Goal: Task Accomplishment & Management: Use online tool/utility

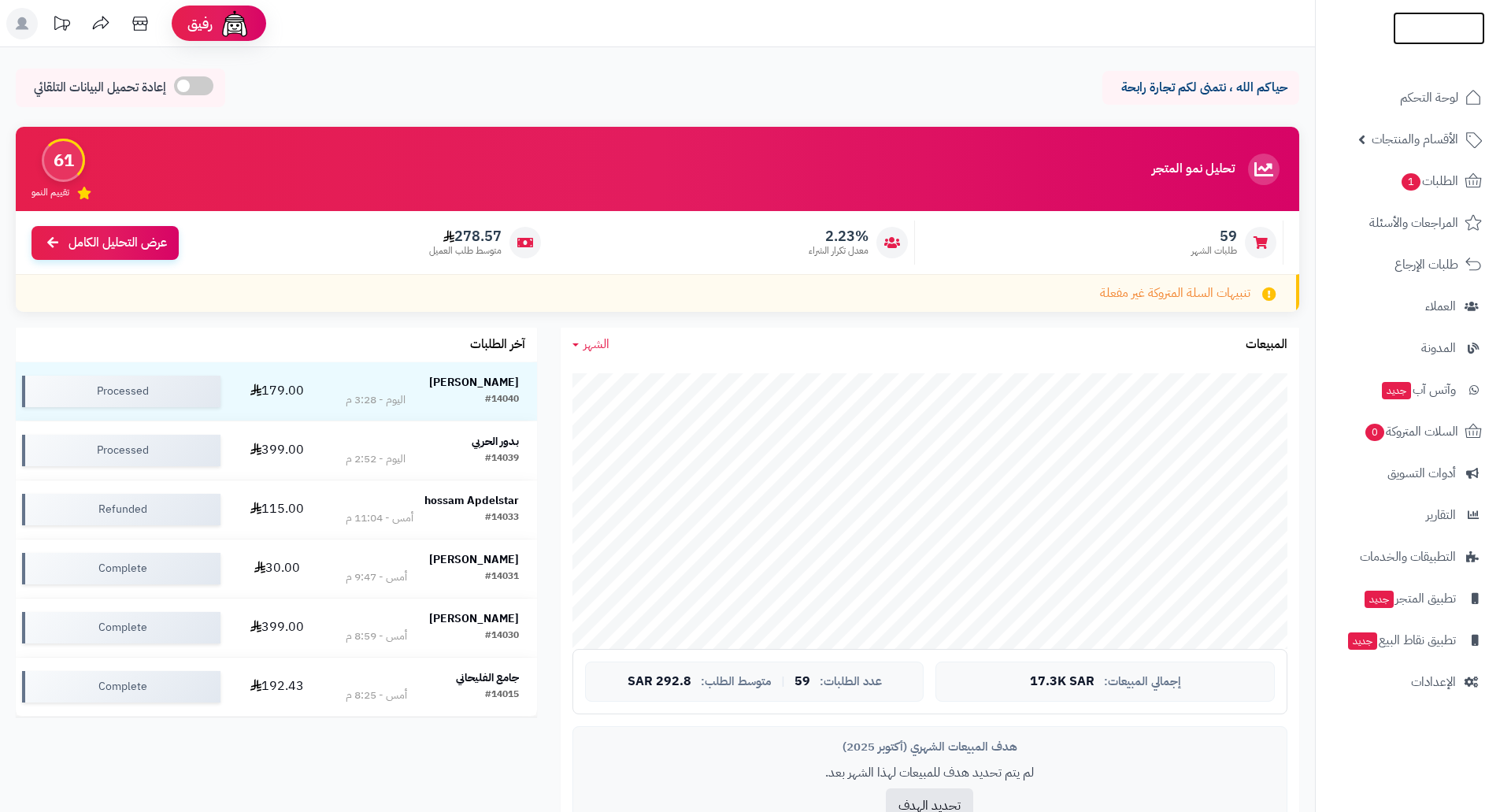
click at [790, 37] on img at bounding box center [1438, 53] width 92 height 33
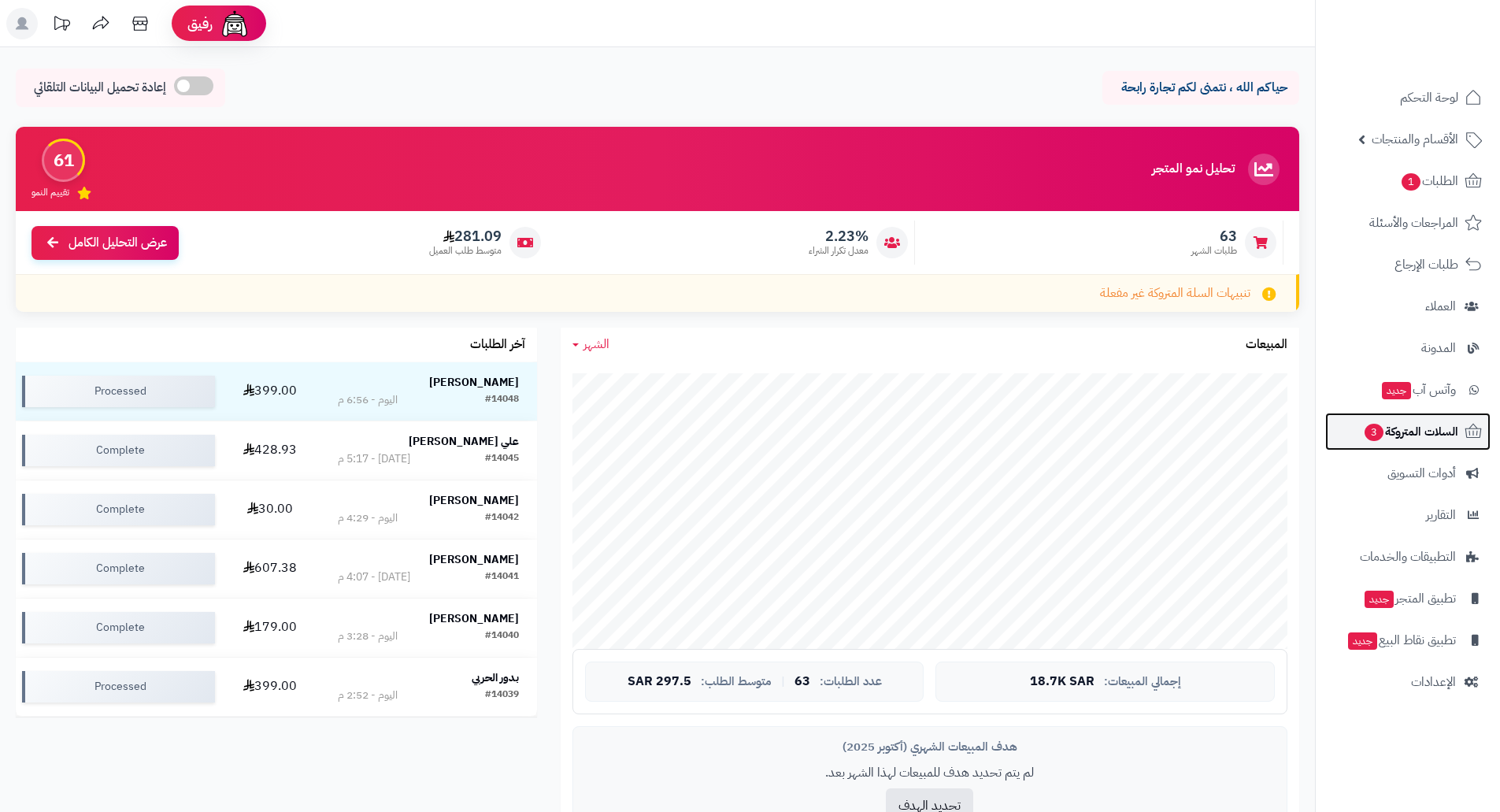
click at [1411, 425] on span "السلات المتروكة 3" at bounding box center [1411, 431] width 95 height 22
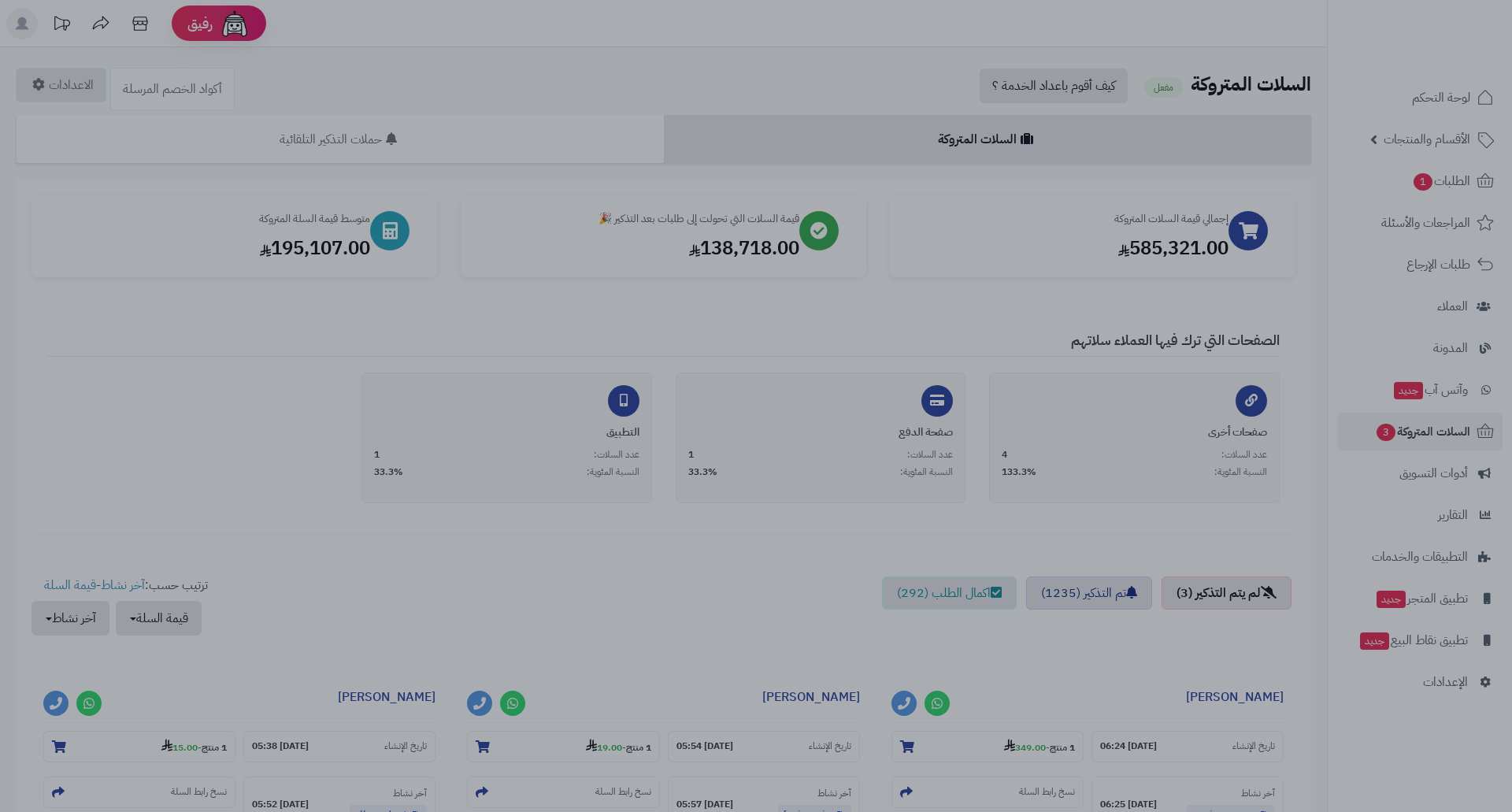
click at [547, 125] on div at bounding box center [756, 406] width 1512 height 812
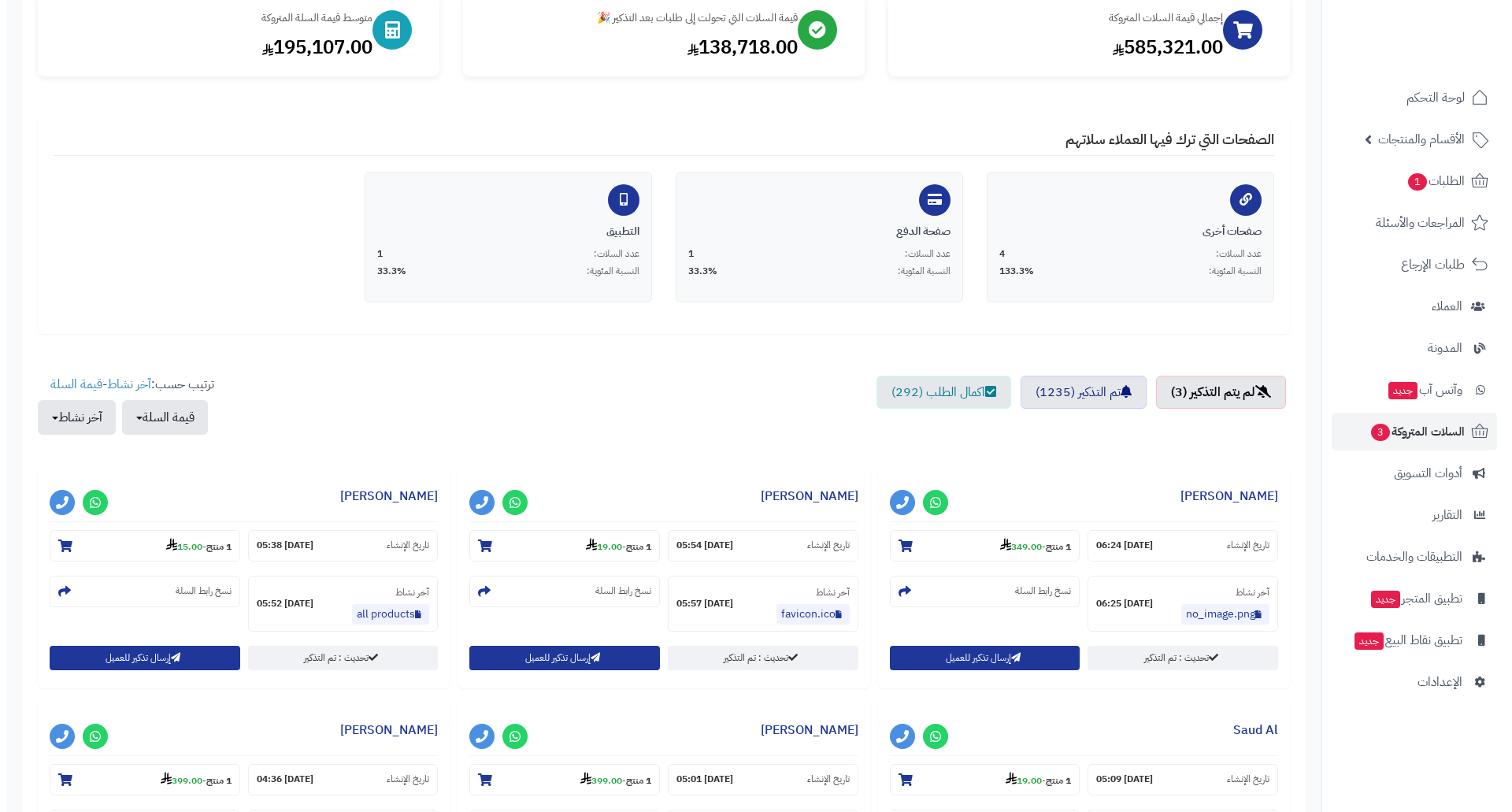
scroll to position [237, 0]
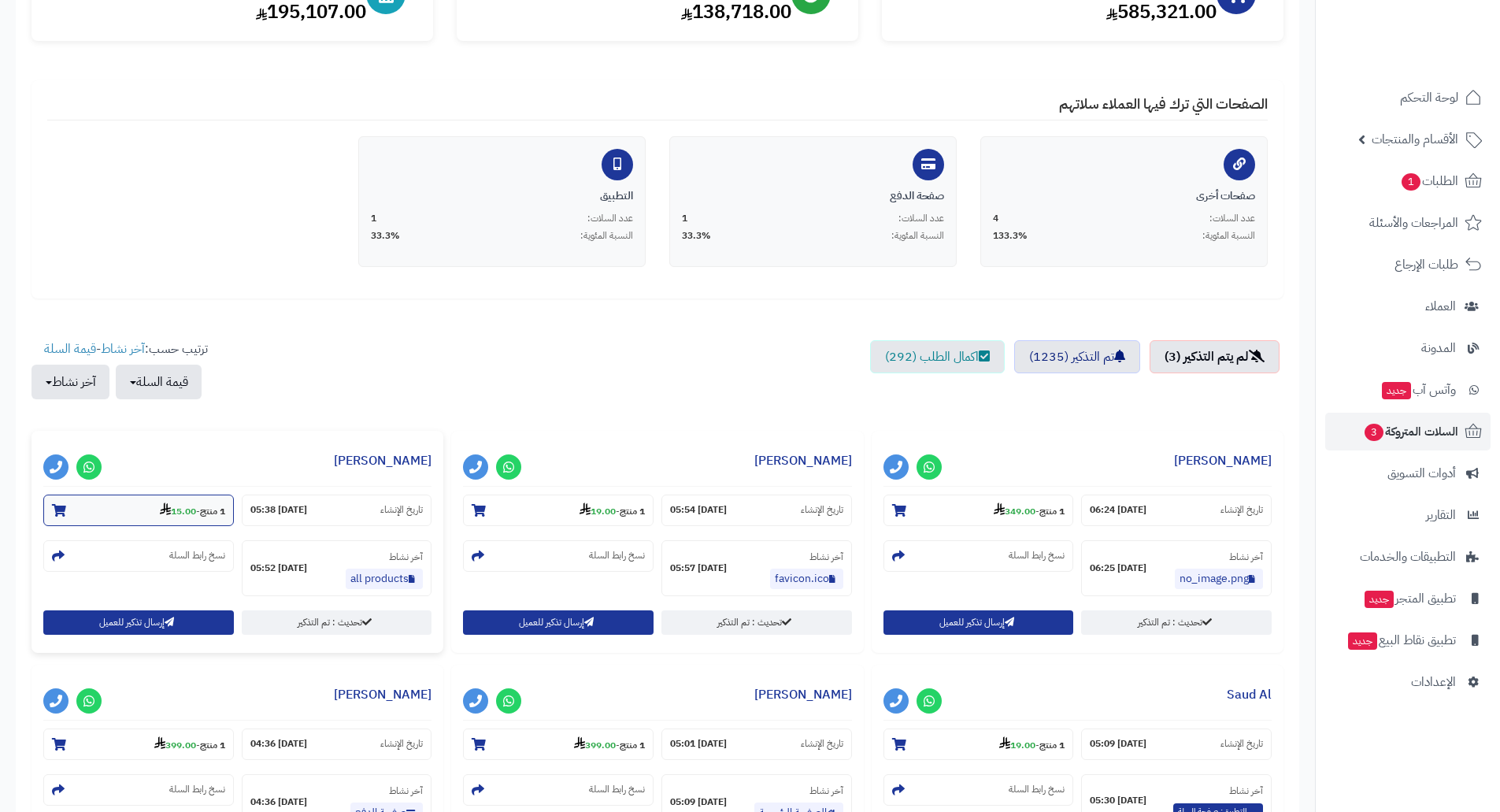
click at [192, 519] on section "1 منتج - 15.00" at bounding box center [138, 510] width 190 height 32
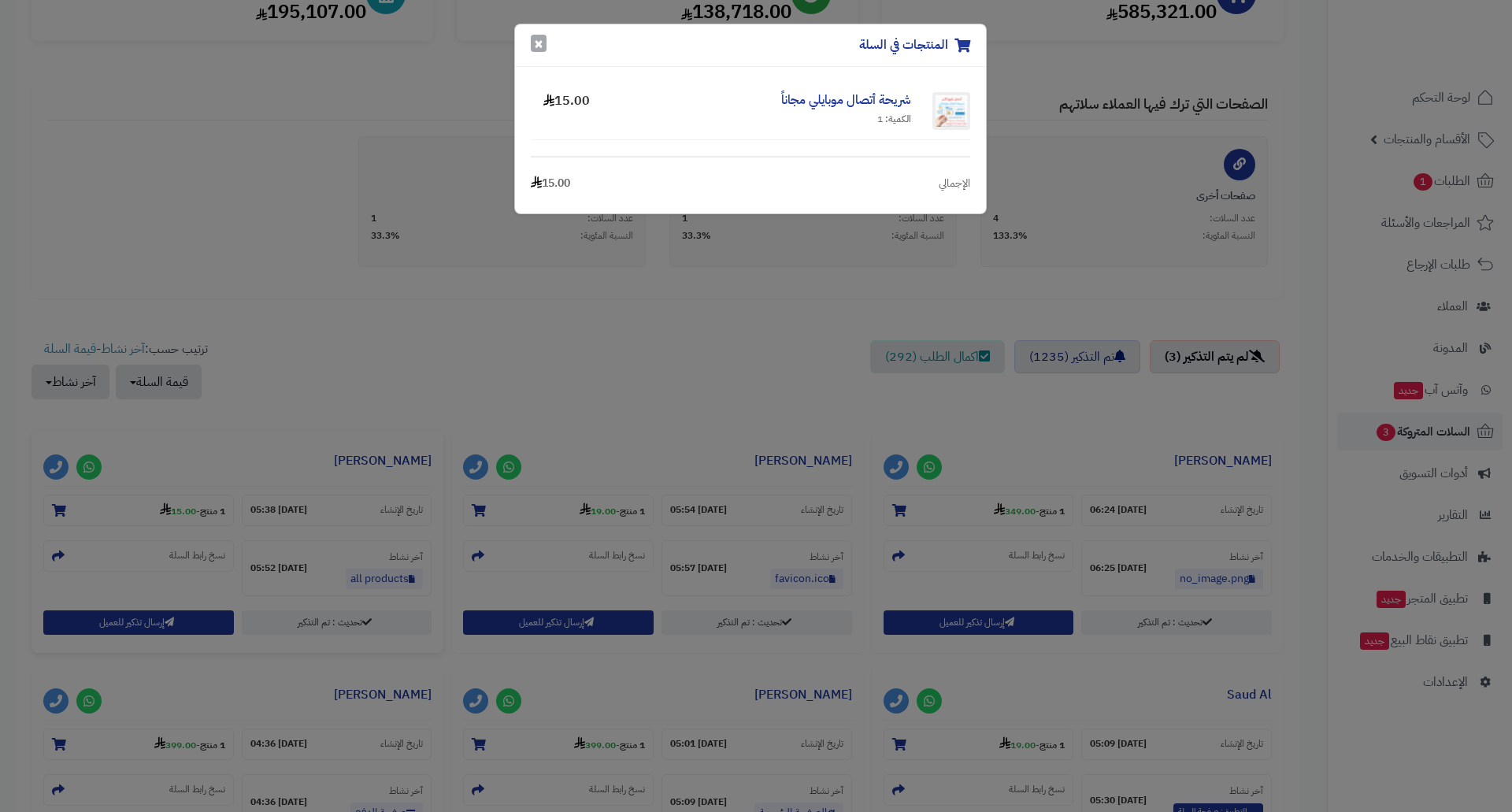
click at [544, 46] on button "×" at bounding box center [538, 43] width 15 height 17
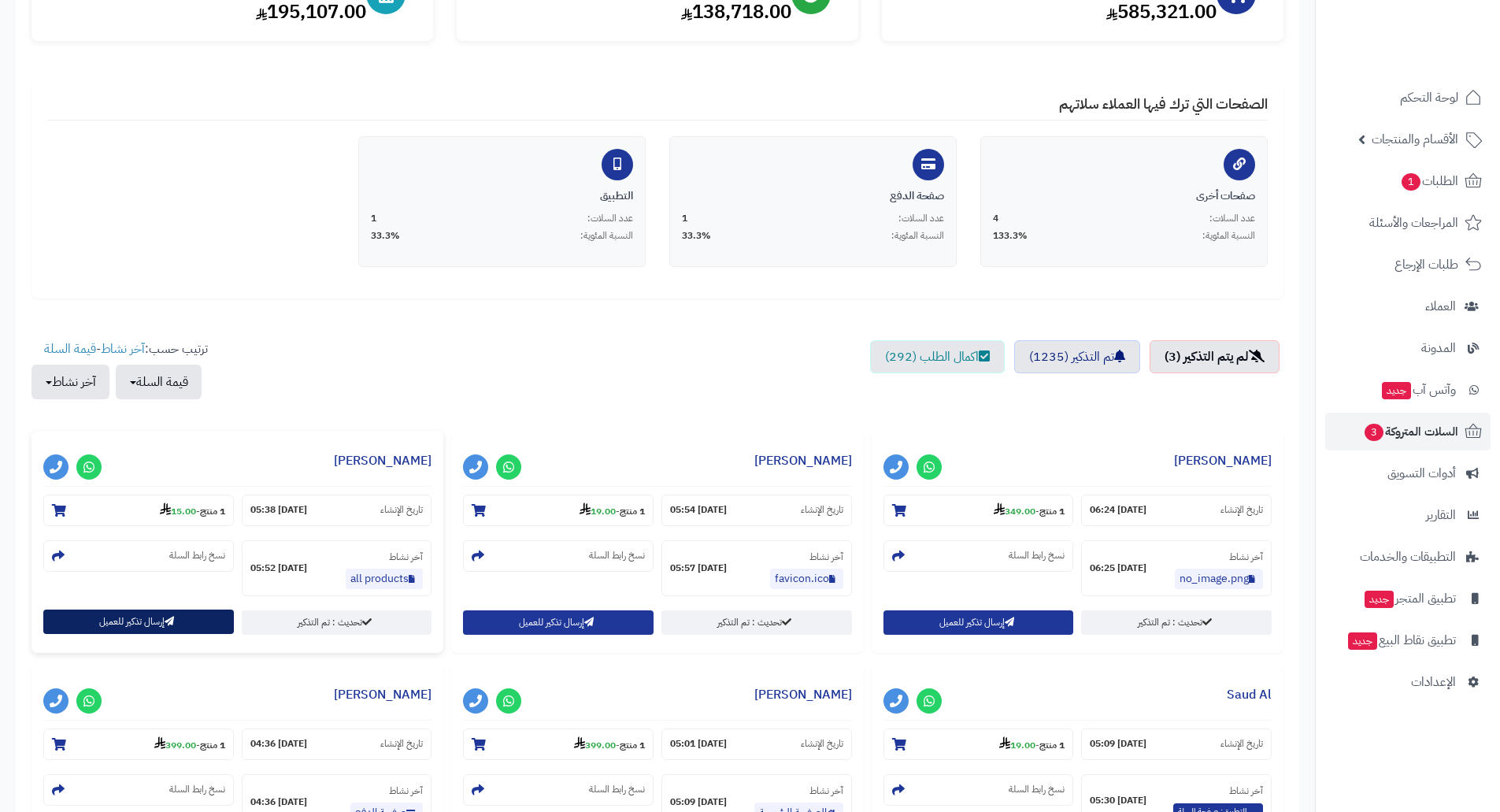
click at [137, 615] on button "إرسال تذكير للعميل" at bounding box center [138, 622] width 190 height 24
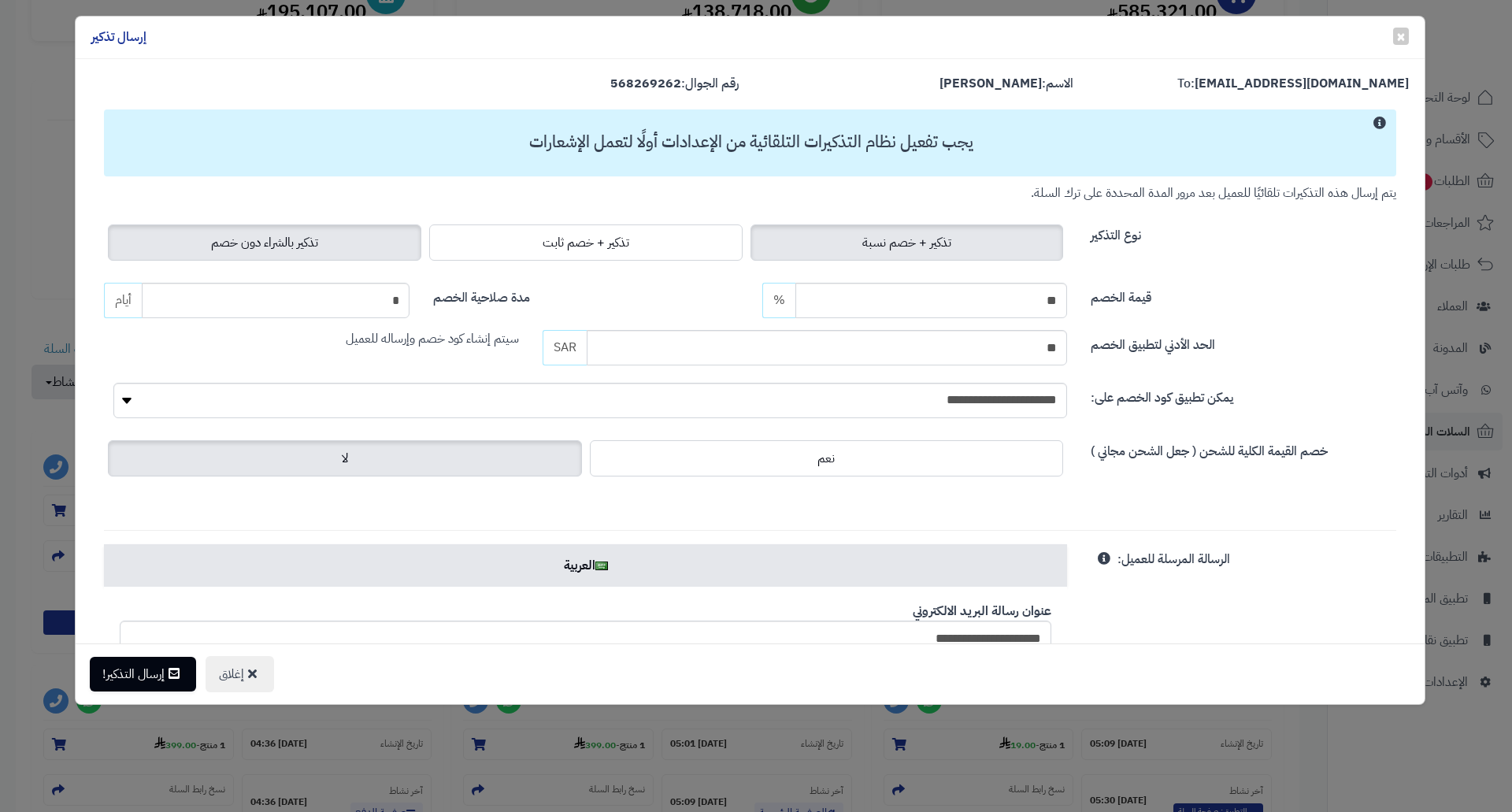
click at [282, 227] on label "تذكير بالشراء دون خصم" at bounding box center [264, 242] width 313 height 37
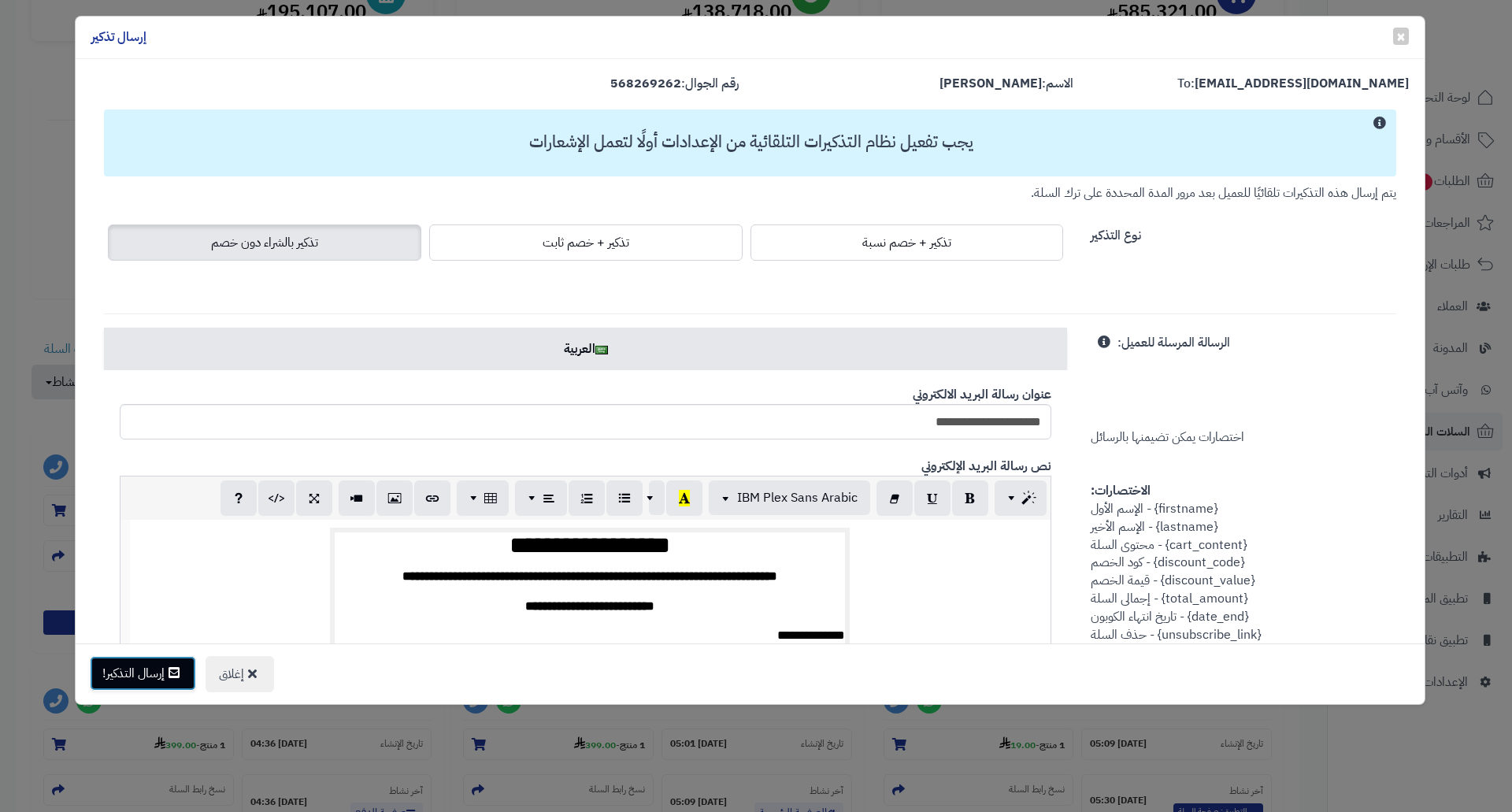
click at [160, 669] on button "إرسال التذكير!" at bounding box center [142, 673] width 106 height 35
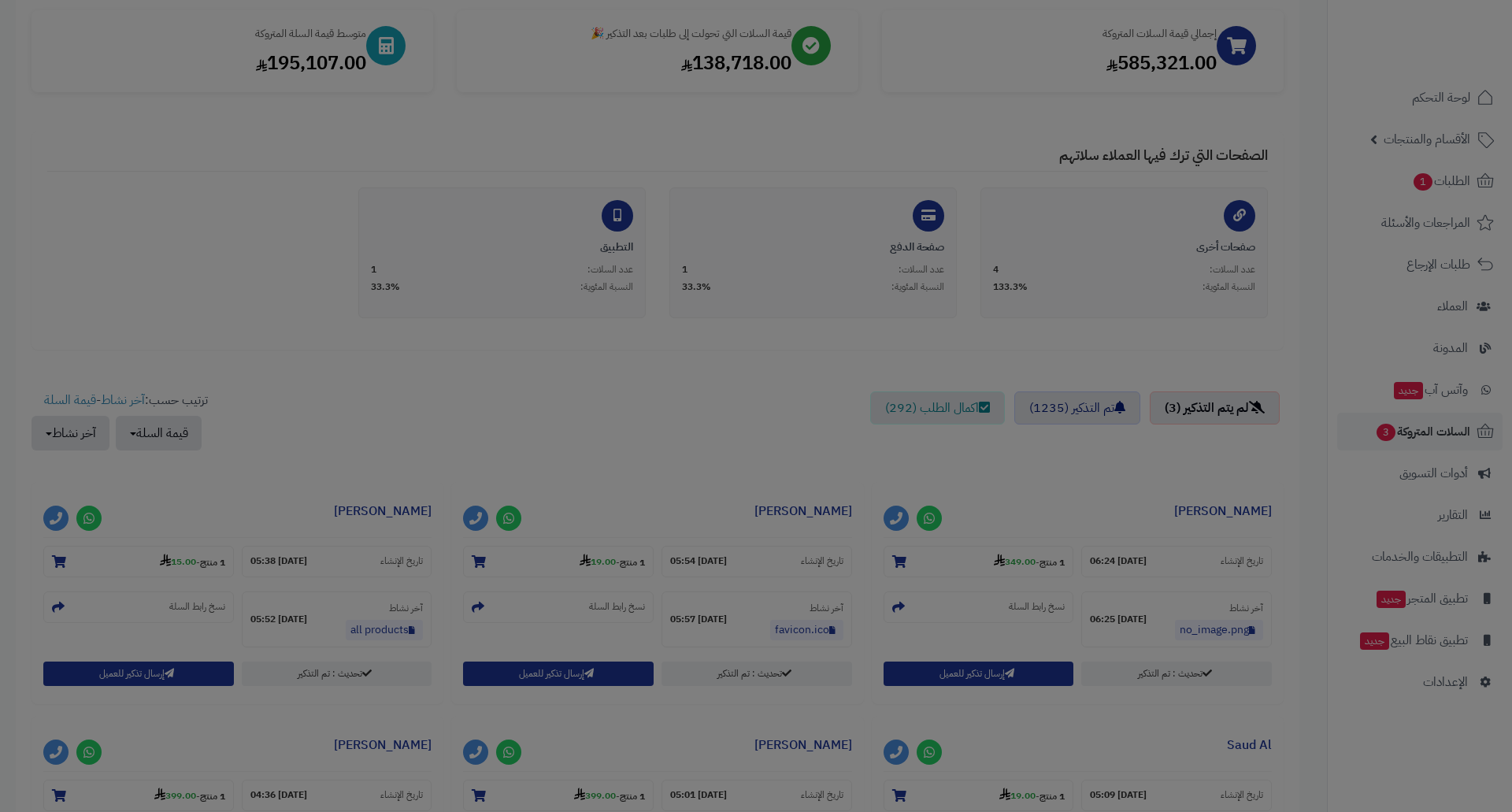
scroll to position [288, 0]
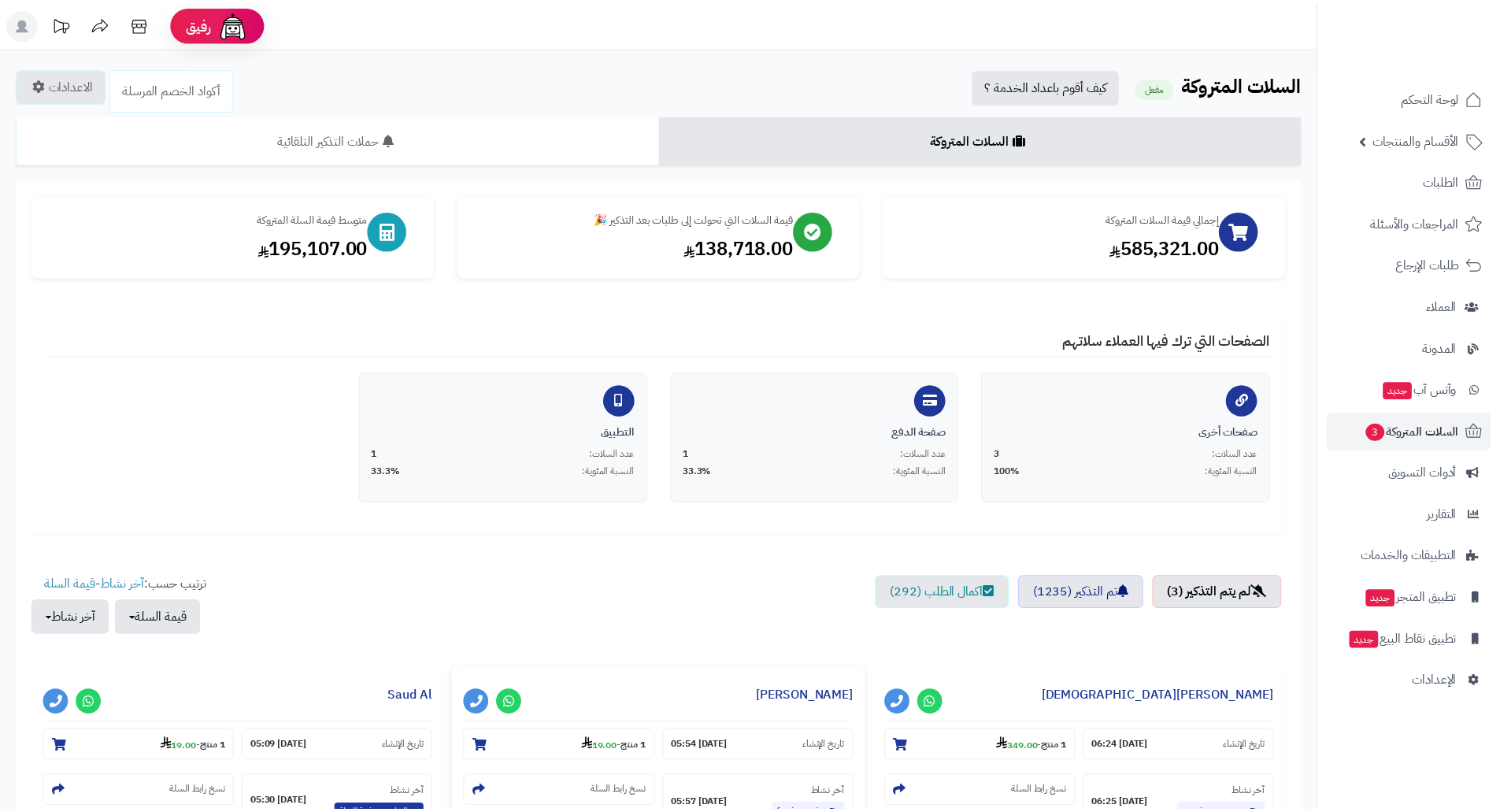
scroll to position [237, 0]
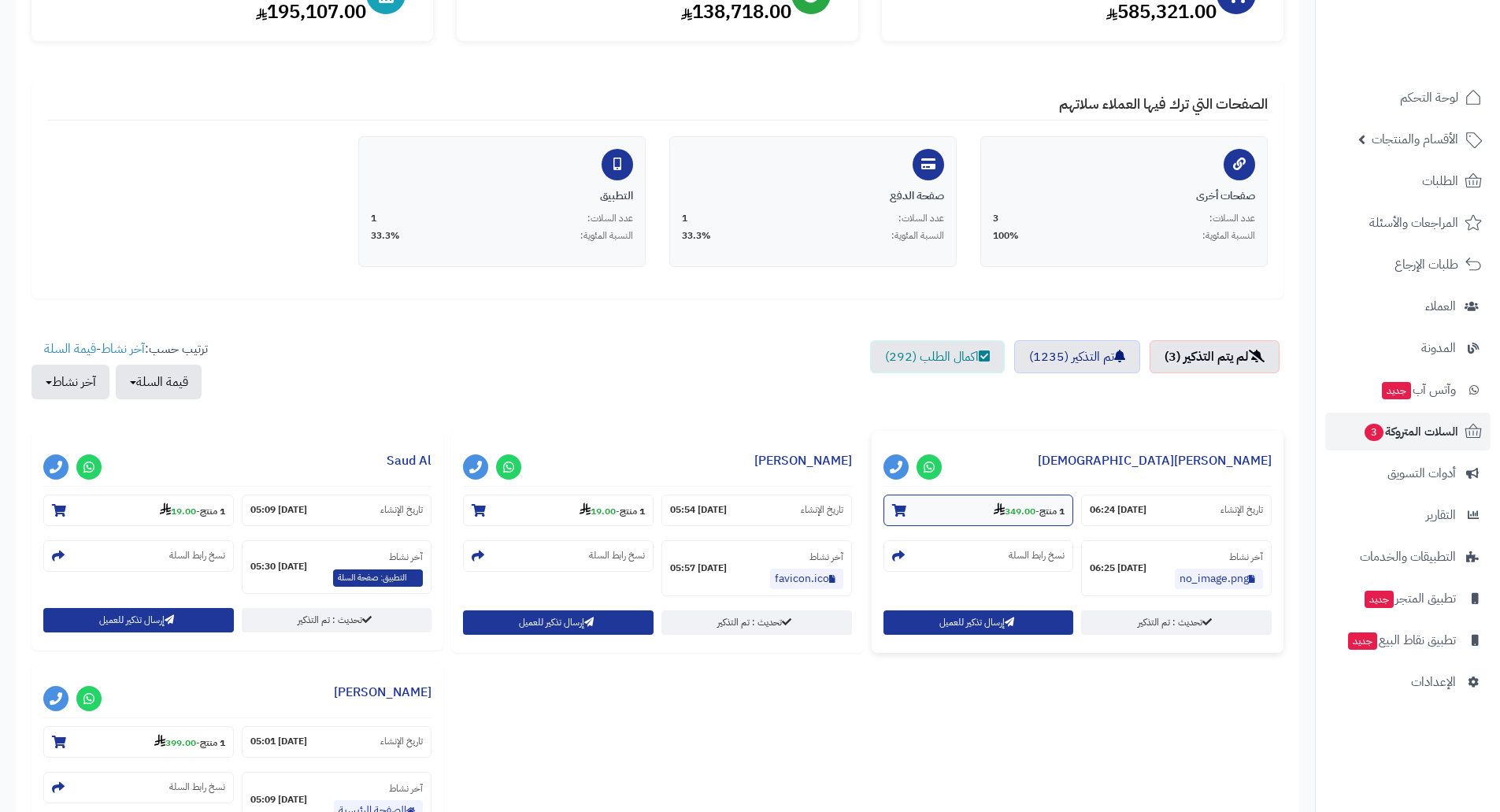
click at [1015, 512] on strong "349.00" at bounding box center [1014, 510] width 41 height 14
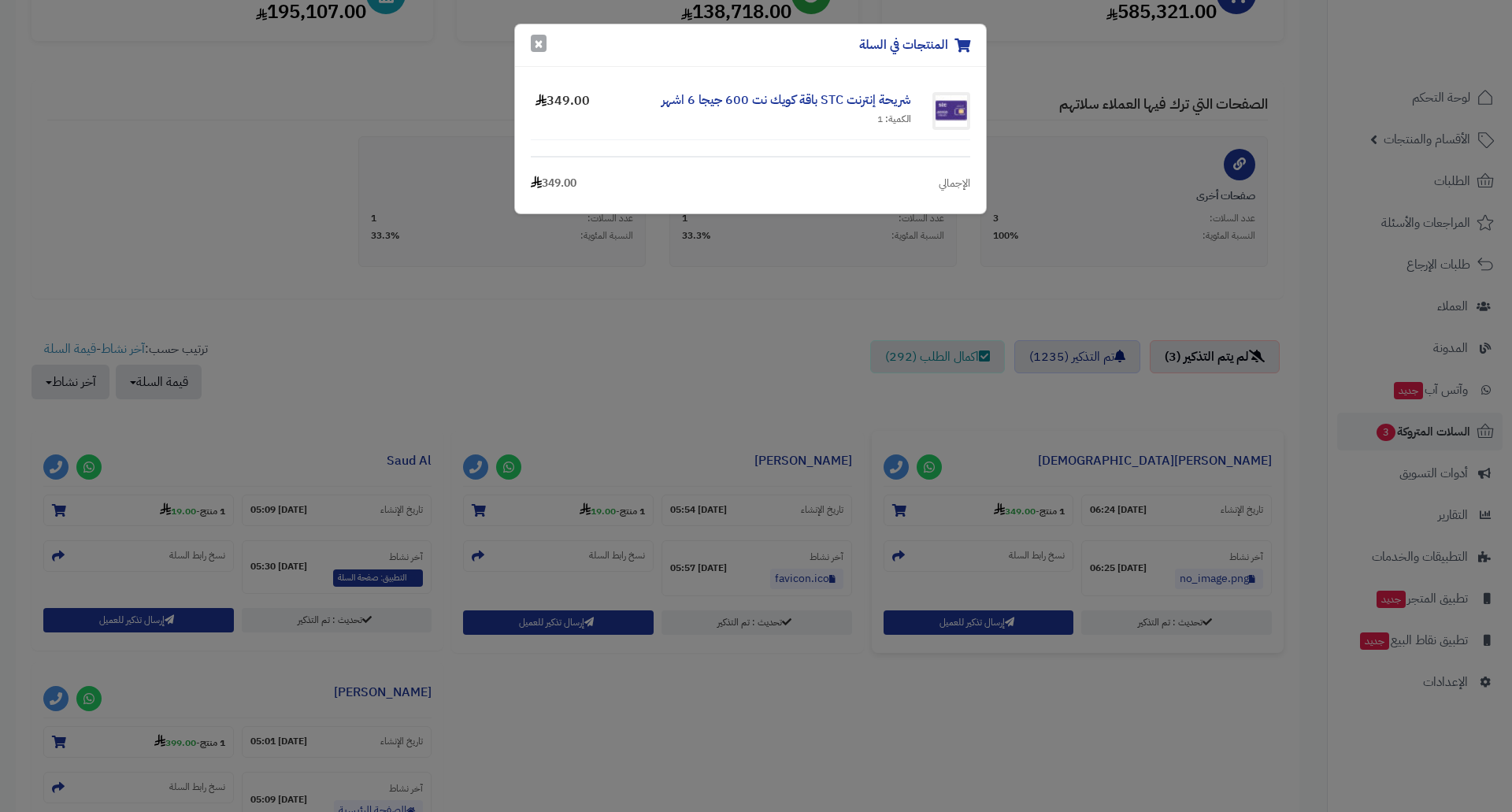
click at [537, 40] on button "×" at bounding box center [538, 43] width 15 height 17
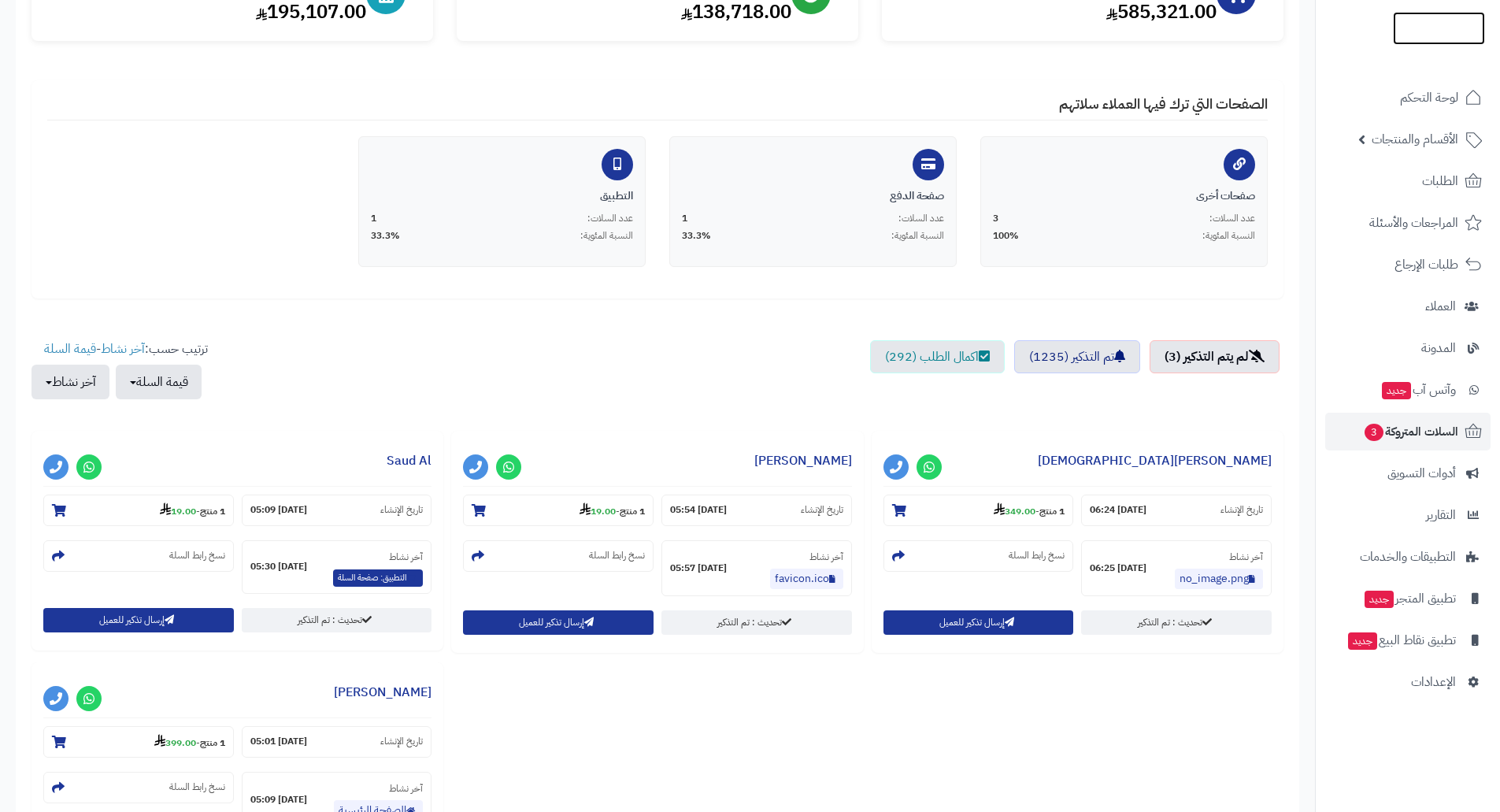
click at [1436, 45] on img at bounding box center [1438, 61] width 92 height 33
